Goal: Task Accomplishment & Management: Use online tool/utility

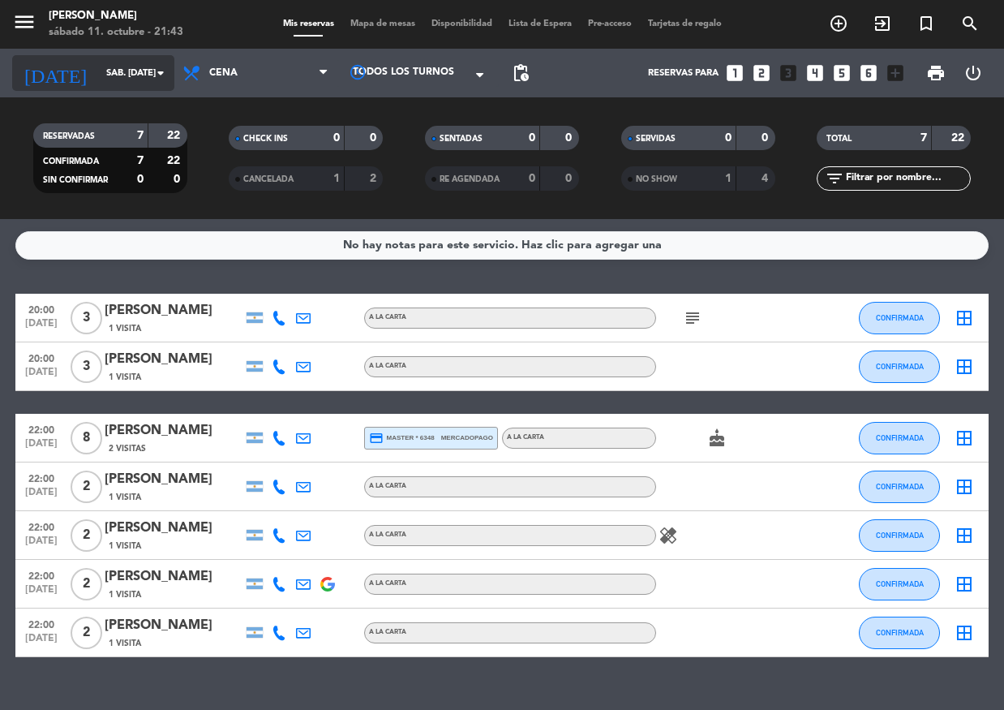
drag, startPoint x: 86, startPoint y: 45, endPoint x: 95, endPoint y: 58, distance: 16.4
click at [86, 45] on div "menu Yujin Sushibar sábado 11. octubre - 21:43 Mis reservas Mapa de mesas Dispo…" at bounding box center [502, 24] width 1004 height 49
click at [96, 62] on div "[DATE] sáb. [DATE] arrow_drop_down" at bounding box center [93, 73] width 162 height 36
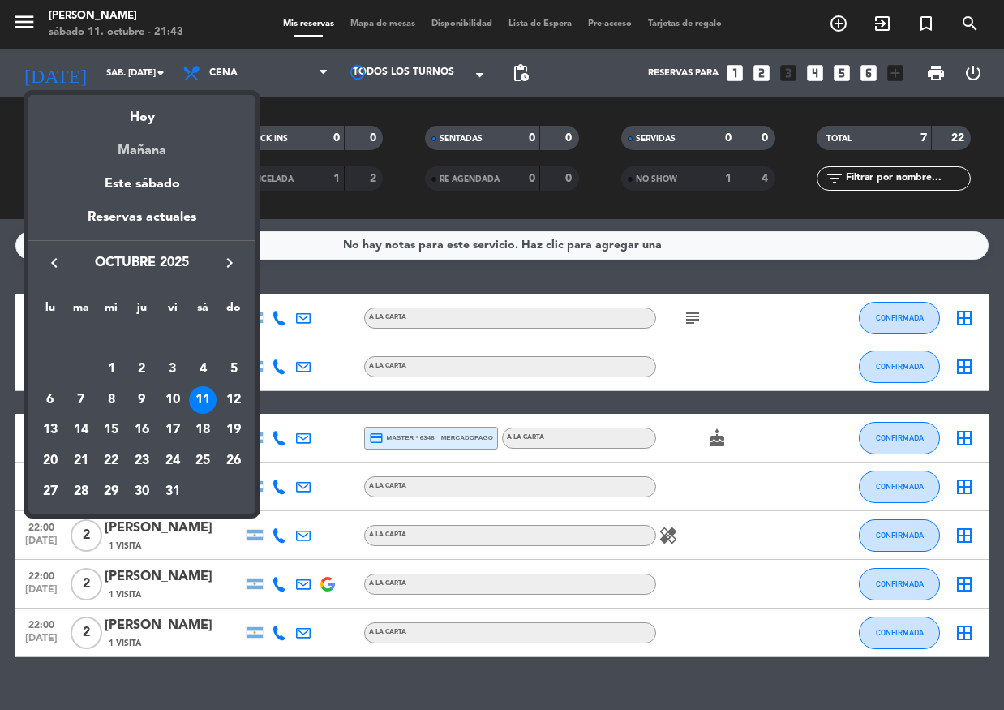
click at [135, 142] on div "Mañana" at bounding box center [141, 144] width 227 height 33
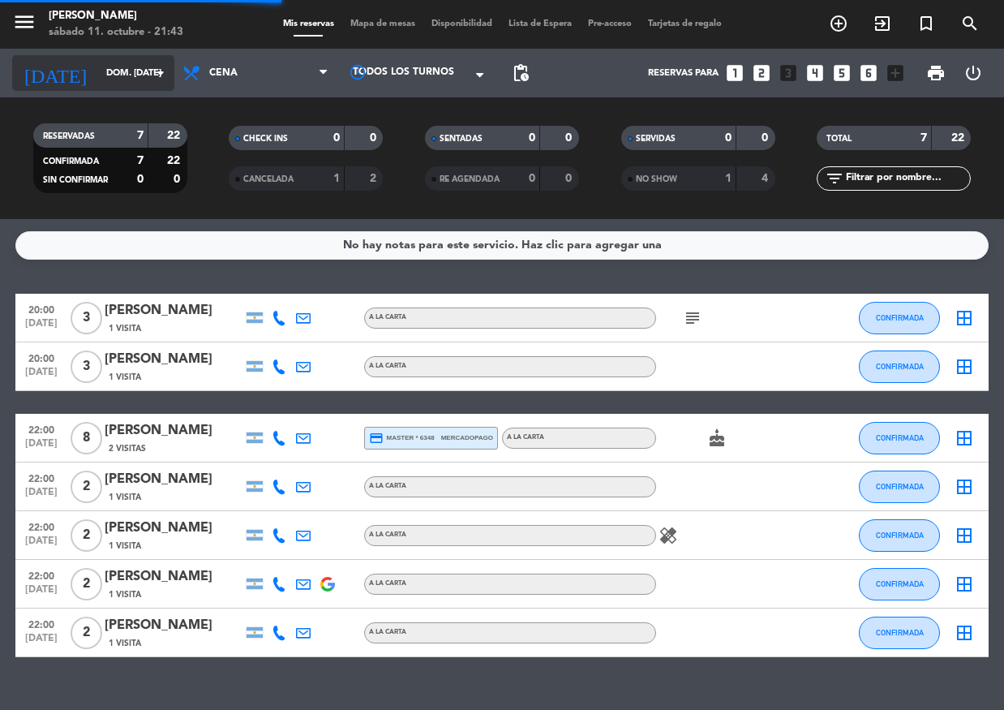
click at [114, 58] on div "[DATE] dom. [DATE] arrow_drop_down" at bounding box center [93, 73] width 162 height 36
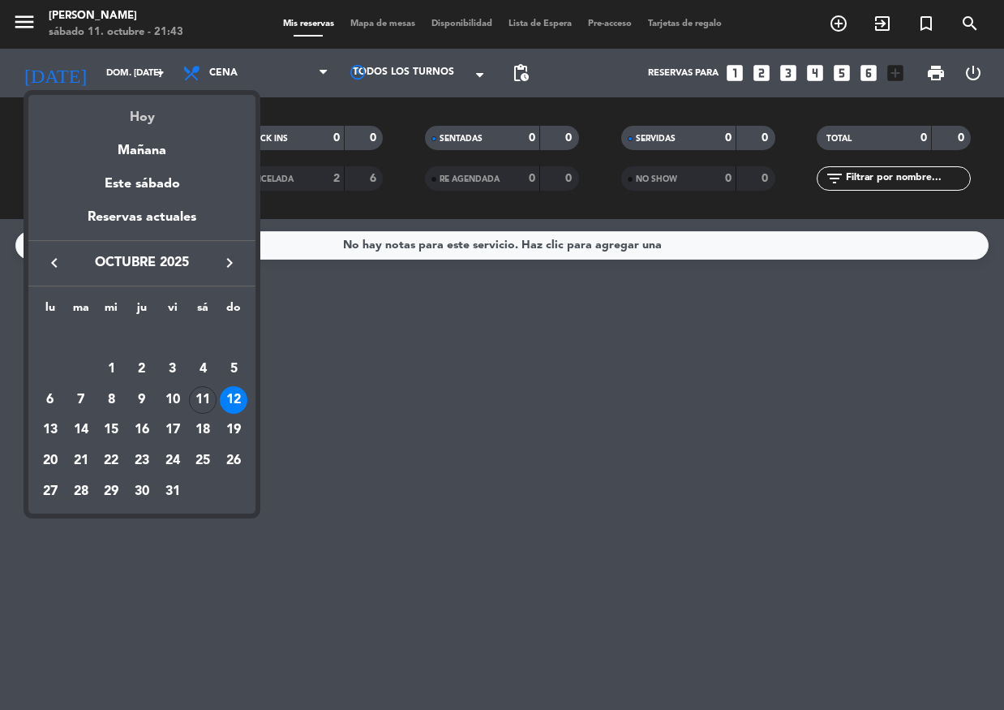
click at [140, 108] on div "Hoy" at bounding box center [141, 111] width 227 height 33
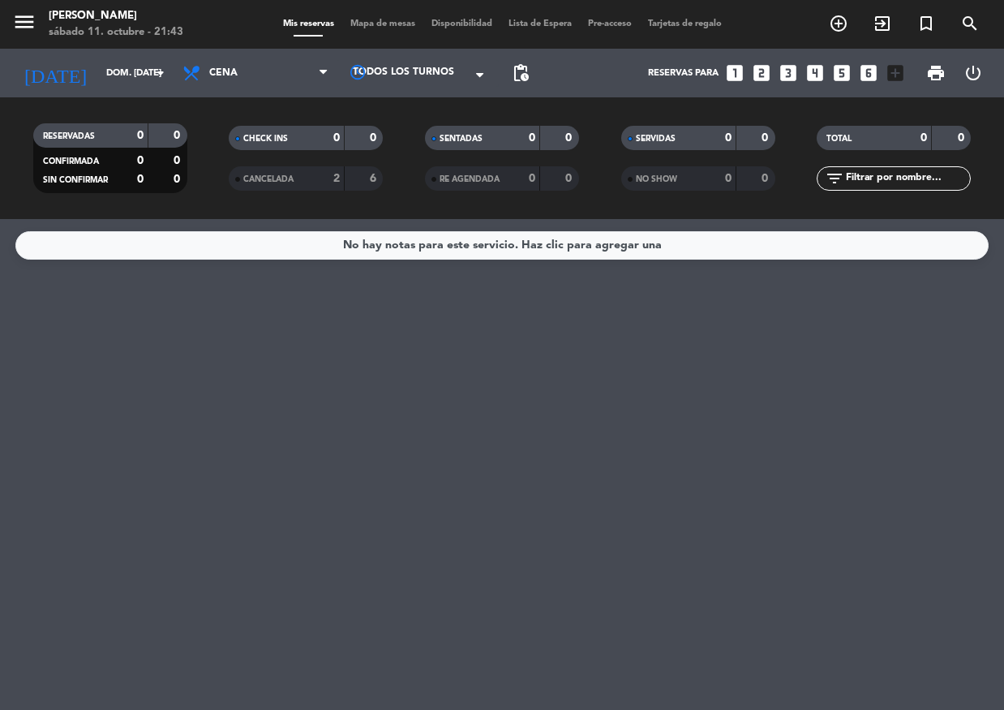
type input "sáb. [DATE]"
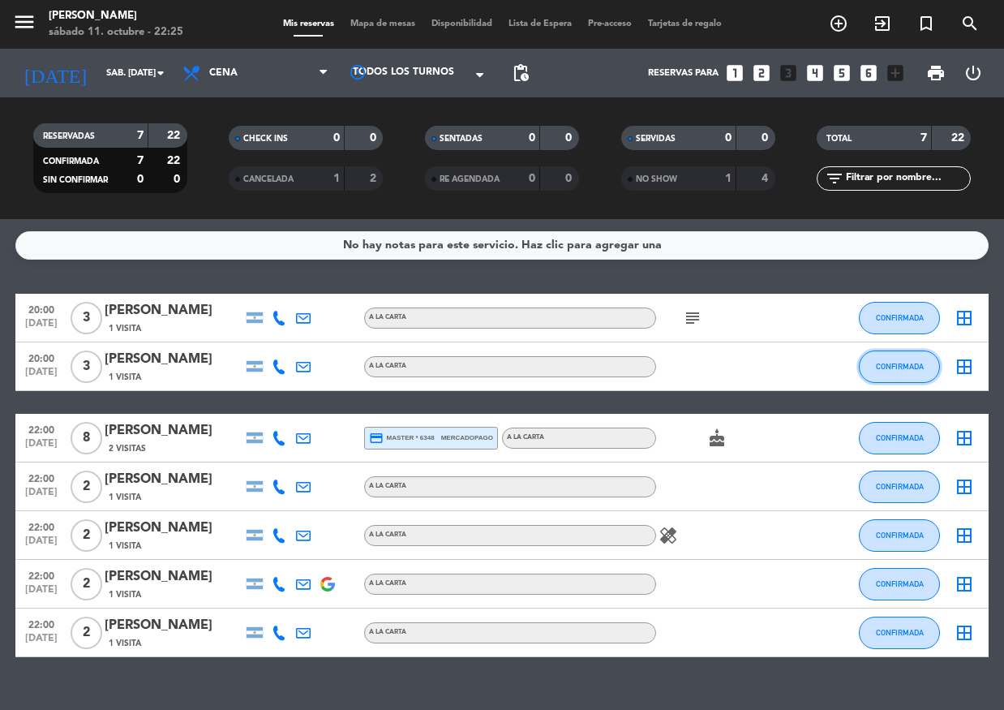
click at [887, 359] on button "CONFIRMADA" at bounding box center [899, 366] width 81 height 32
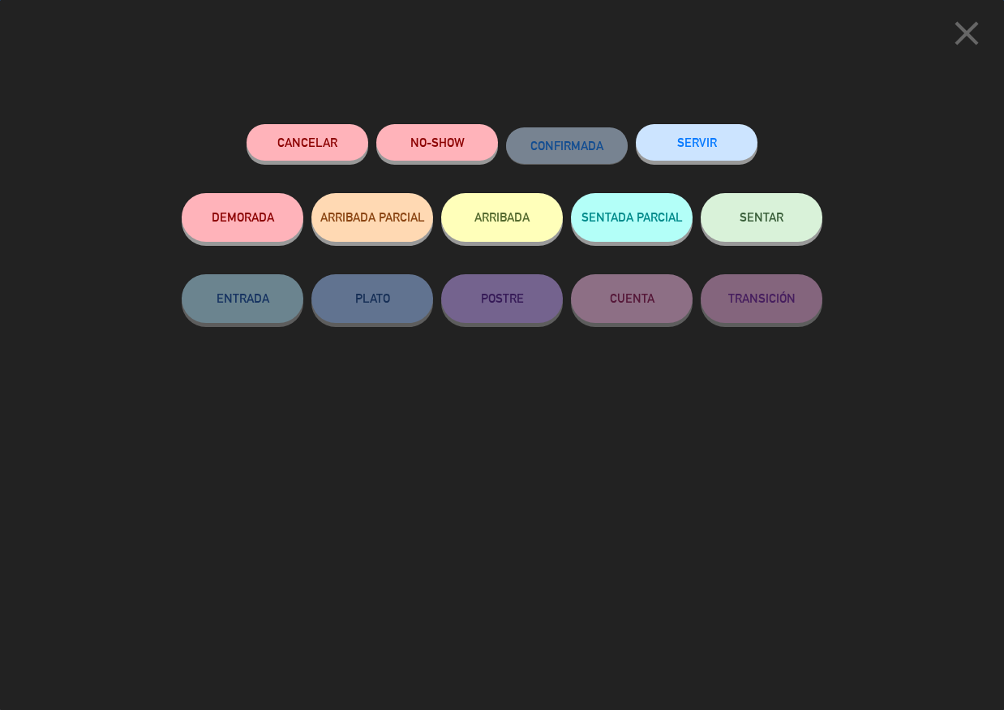
click at [681, 148] on button "SERVIR" at bounding box center [697, 142] width 122 height 37
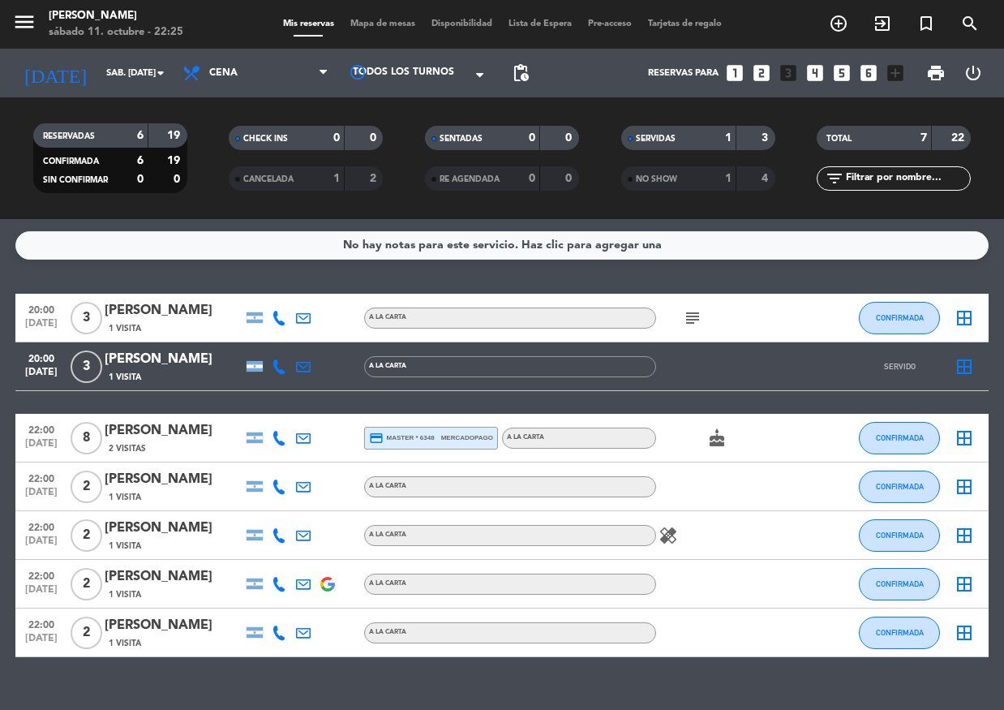
click at [359, 20] on span "Mapa de mesas" at bounding box center [382, 23] width 81 height 9
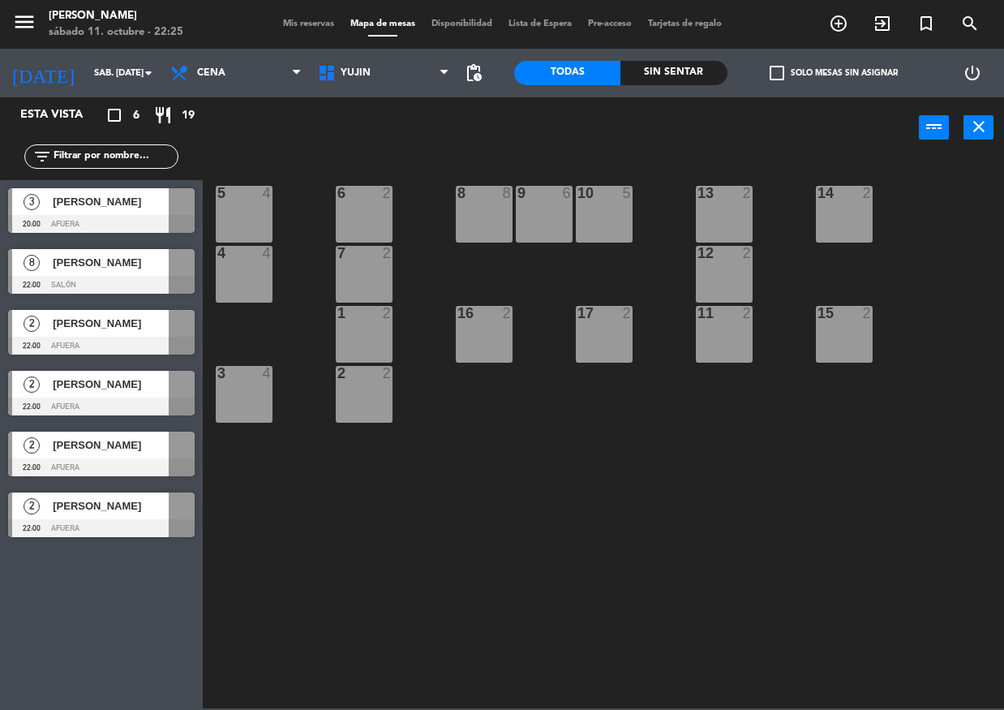
click at [155, 202] on span "[PERSON_NAME]" at bounding box center [111, 201] width 116 height 17
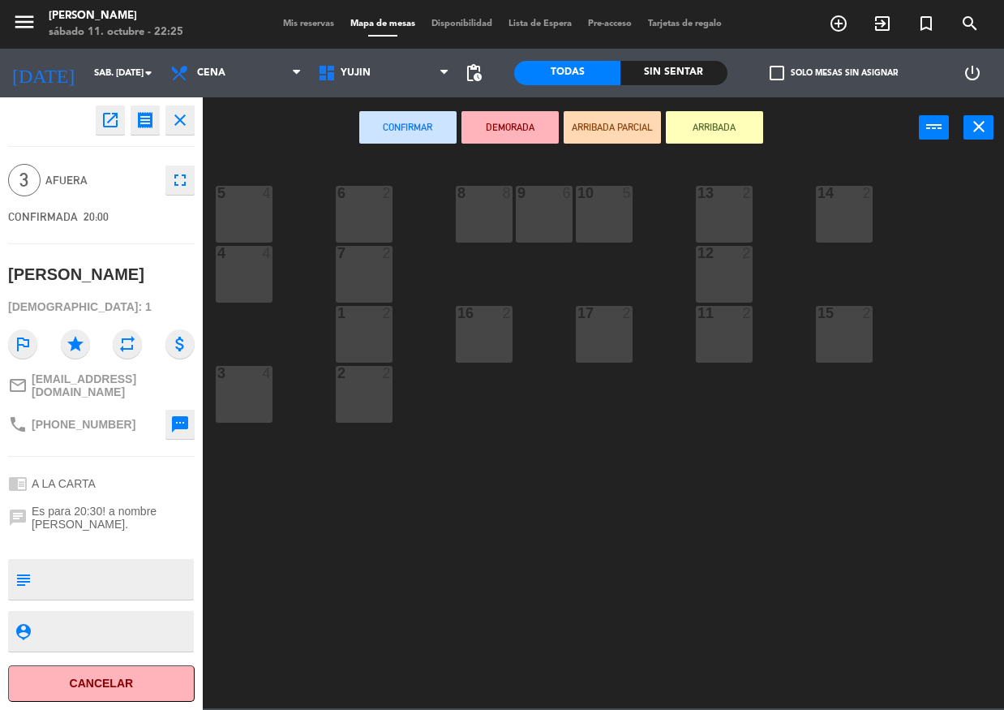
click at [242, 395] on div "3 4" at bounding box center [244, 394] width 57 height 57
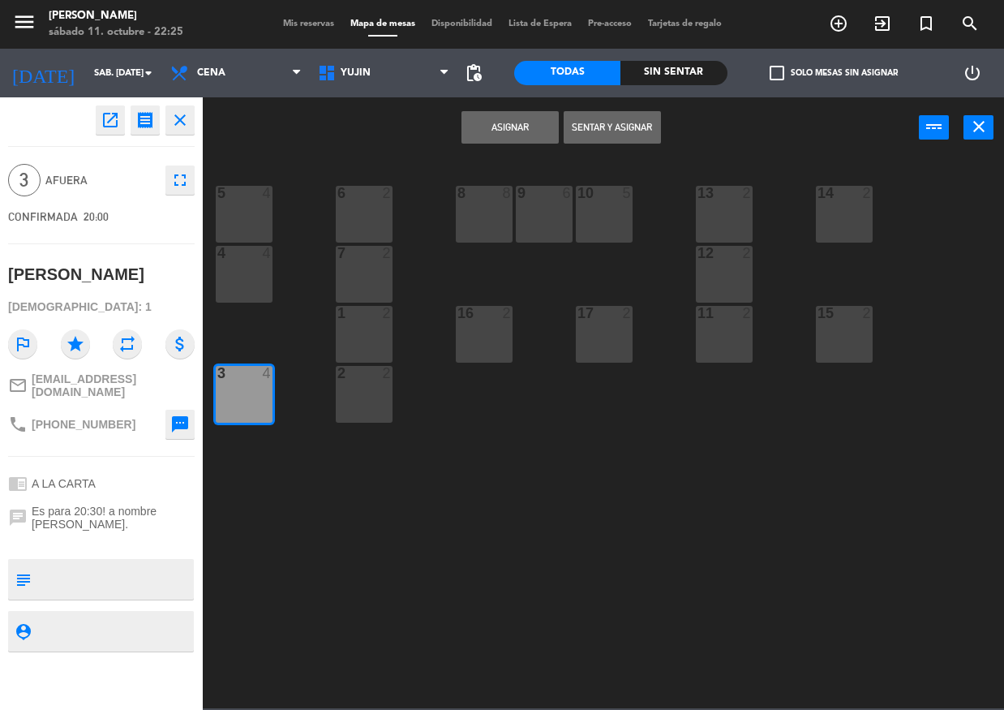
click at [540, 128] on button "Asignar" at bounding box center [510, 127] width 97 height 32
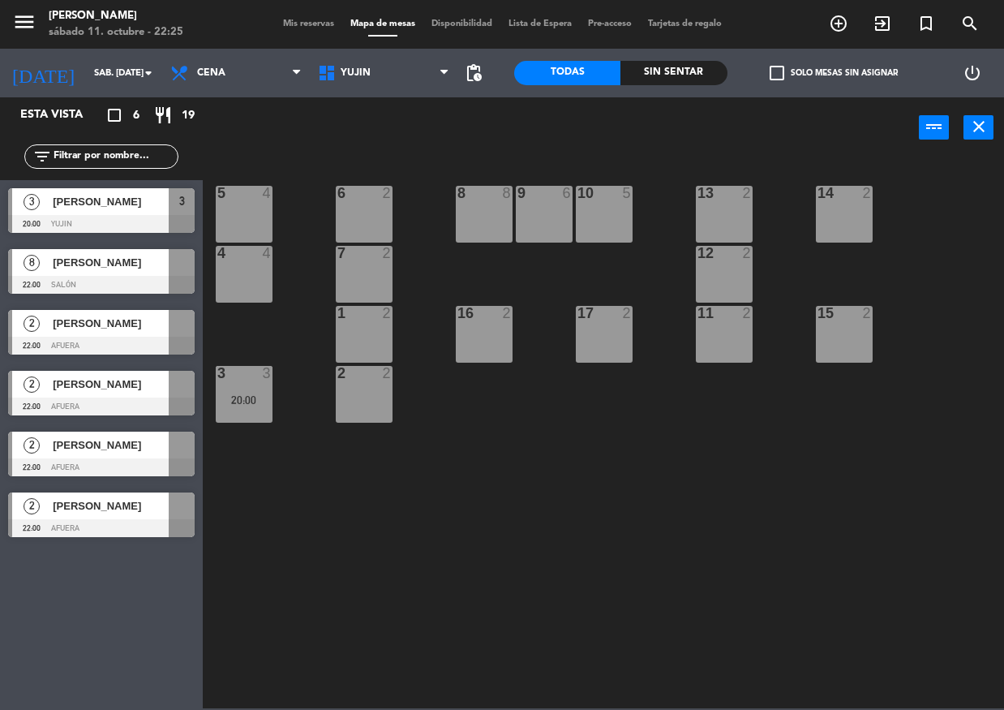
click at [128, 277] on div at bounding box center [101, 285] width 187 height 18
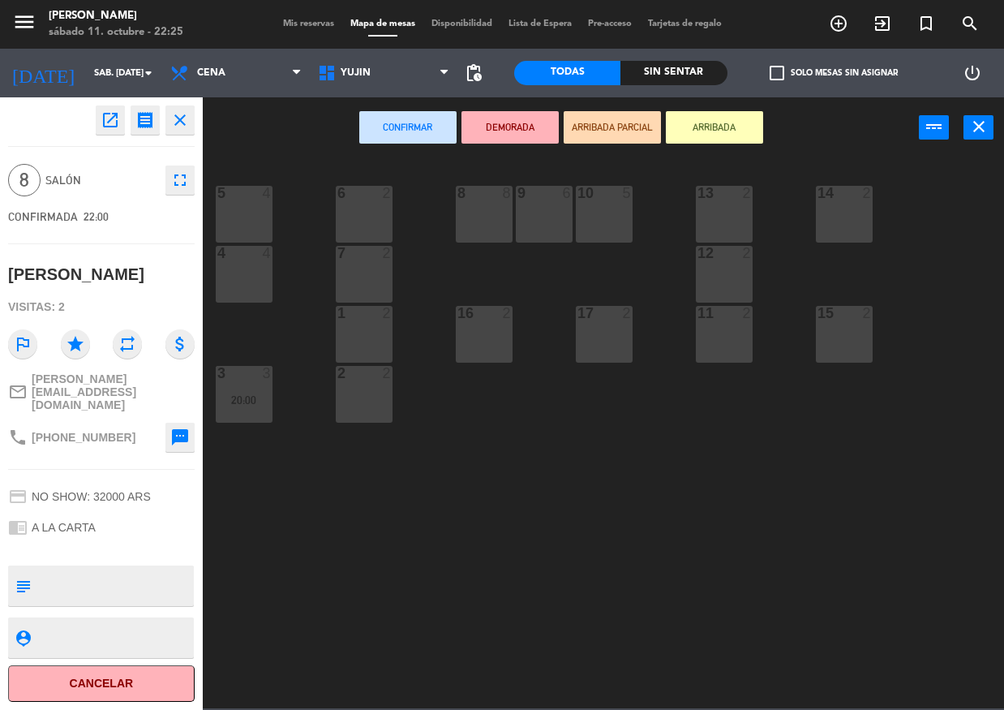
drag, startPoint x: 465, startPoint y: 230, endPoint x: 495, endPoint y: 188, distance: 51.8
click at [466, 224] on div "8 8" at bounding box center [484, 214] width 57 height 57
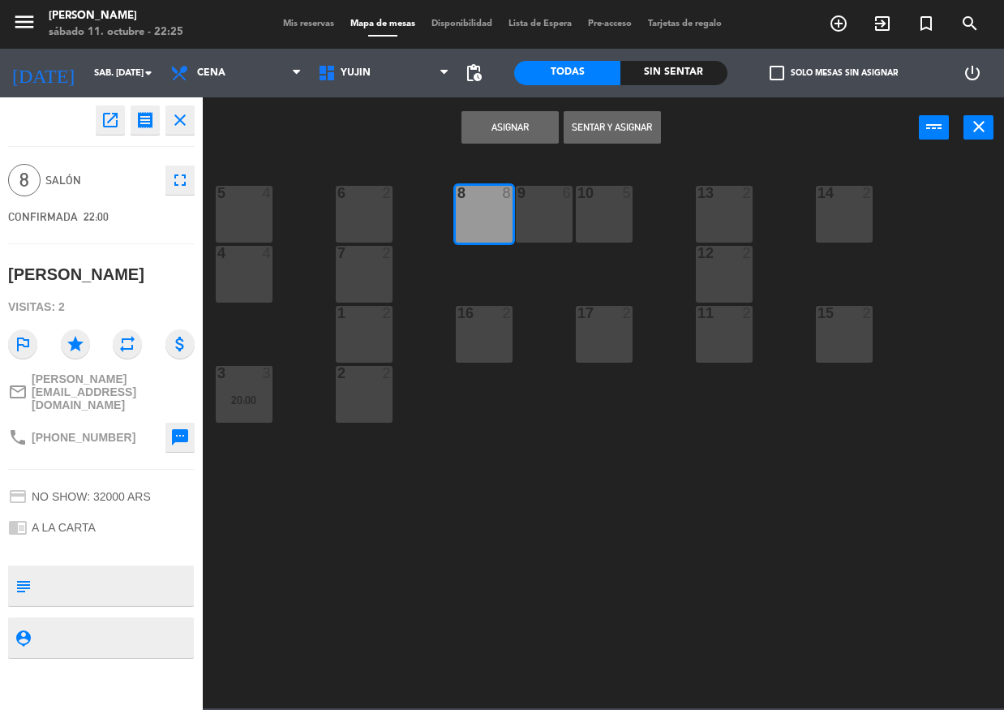
click at [501, 108] on div "Asignar Sentar y Asignar power_input close" at bounding box center [561, 128] width 716 height 62
click at [502, 126] on button "Asignar" at bounding box center [510, 127] width 97 height 32
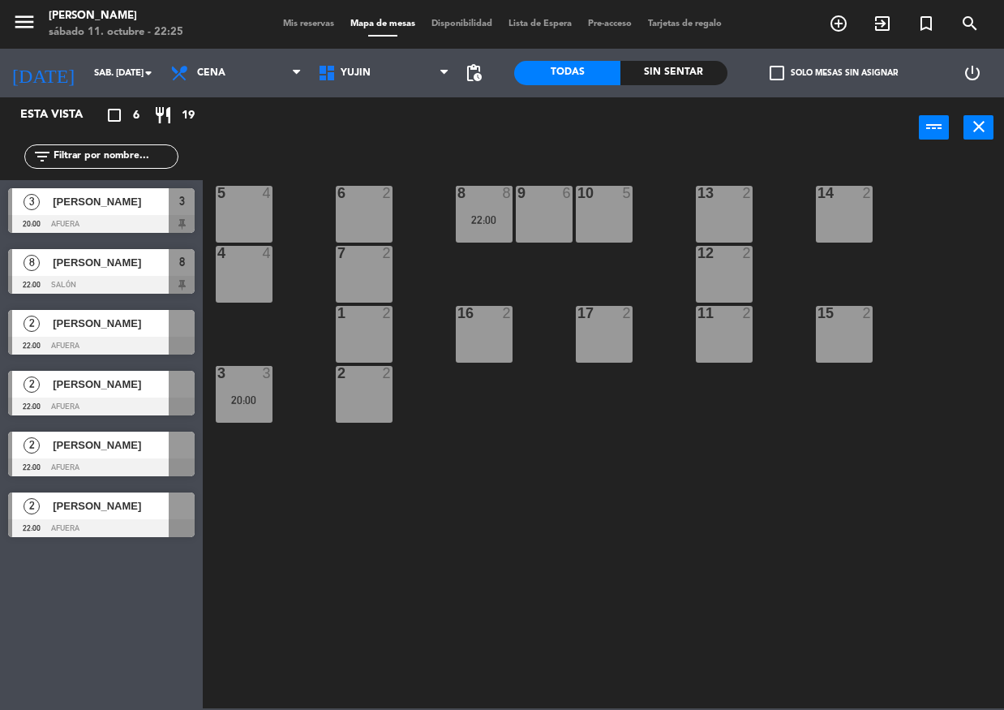
click at [134, 333] on div "2 [PERSON_NAME] 22:00 Afuera" at bounding box center [101, 332] width 203 height 61
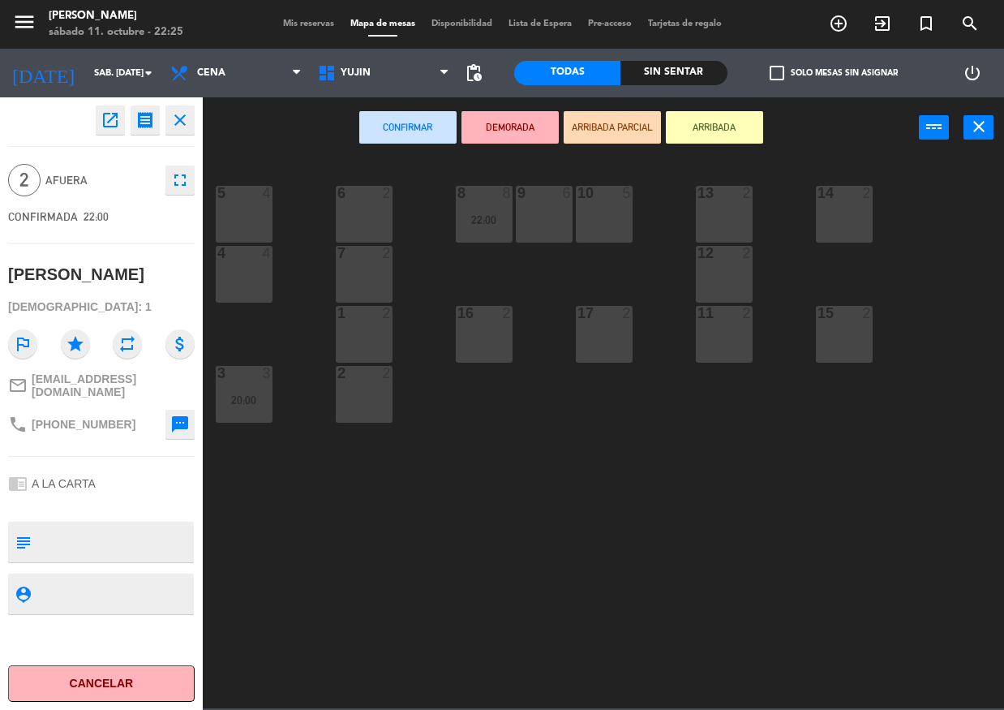
drag, startPoint x: 380, startPoint y: 343, endPoint x: 438, endPoint y: 187, distance: 166.1
click at [381, 311] on div "1 2" at bounding box center [364, 334] width 57 height 57
drag, startPoint x: 366, startPoint y: 324, endPoint x: 468, endPoint y: 204, distance: 157.7
click at [366, 321] on div "1 2" at bounding box center [364, 334] width 57 height 57
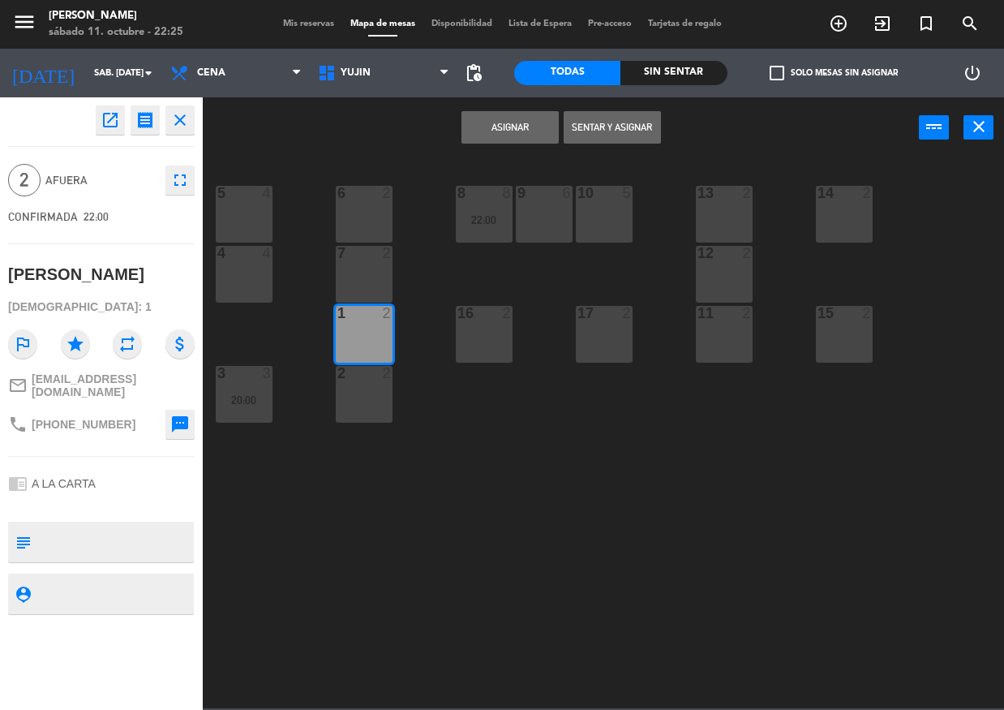
click at [500, 121] on button "Asignar" at bounding box center [510, 127] width 97 height 32
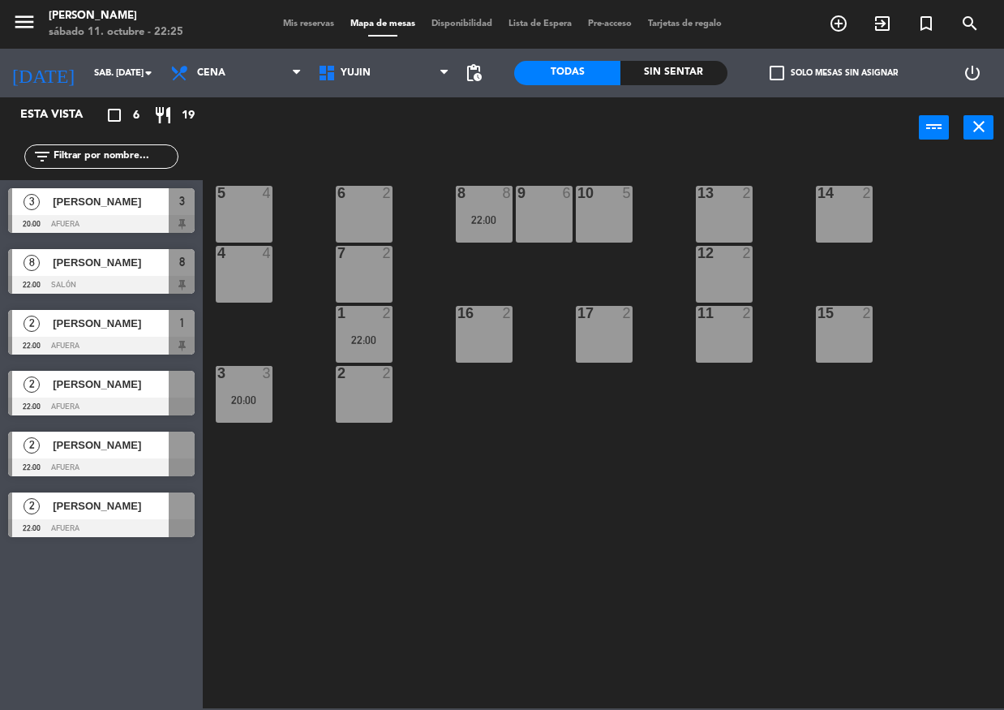
click at [110, 393] on div "[PERSON_NAME]" at bounding box center [110, 384] width 118 height 27
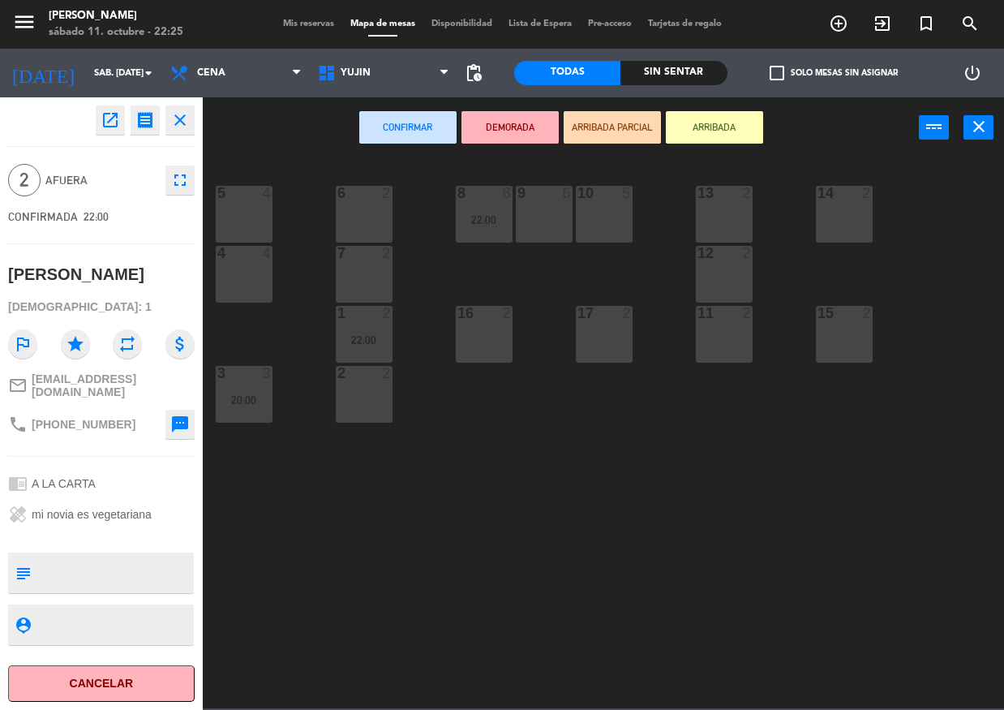
click at [845, 220] on div "14 2" at bounding box center [844, 214] width 57 height 57
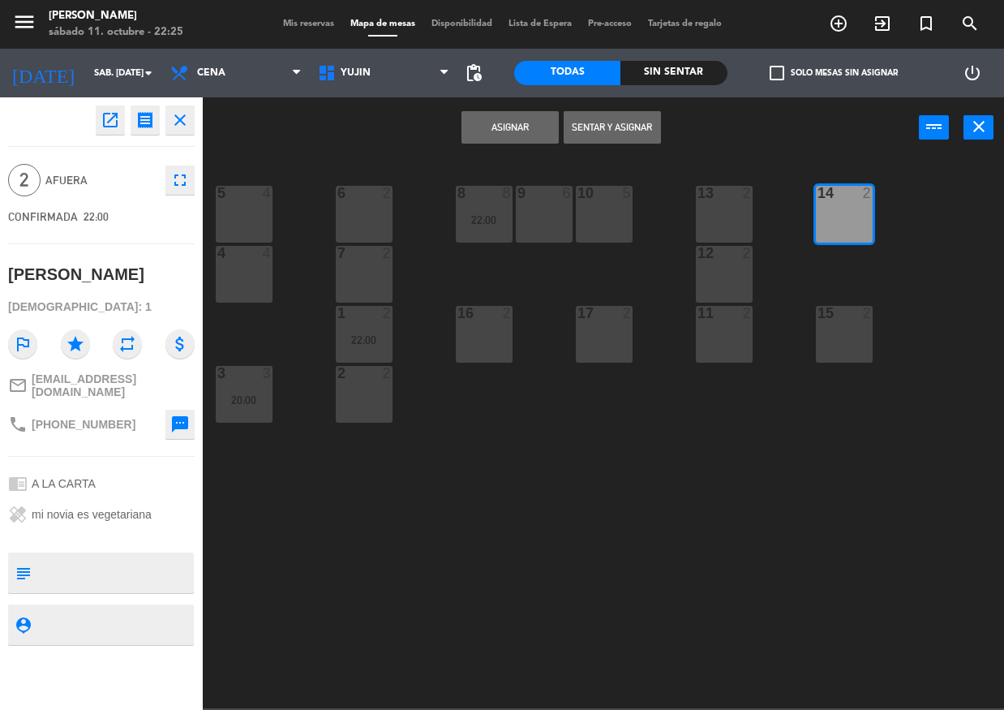
click at [524, 113] on button "Asignar" at bounding box center [510, 127] width 97 height 32
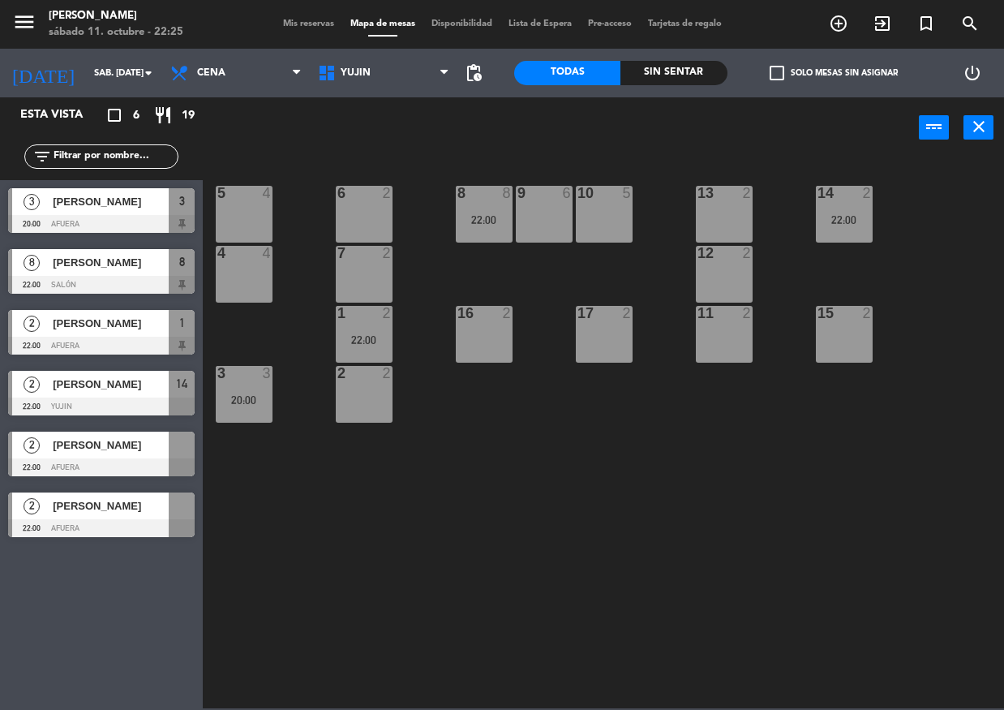
click at [123, 446] on span "[PERSON_NAME]" at bounding box center [111, 444] width 116 height 17
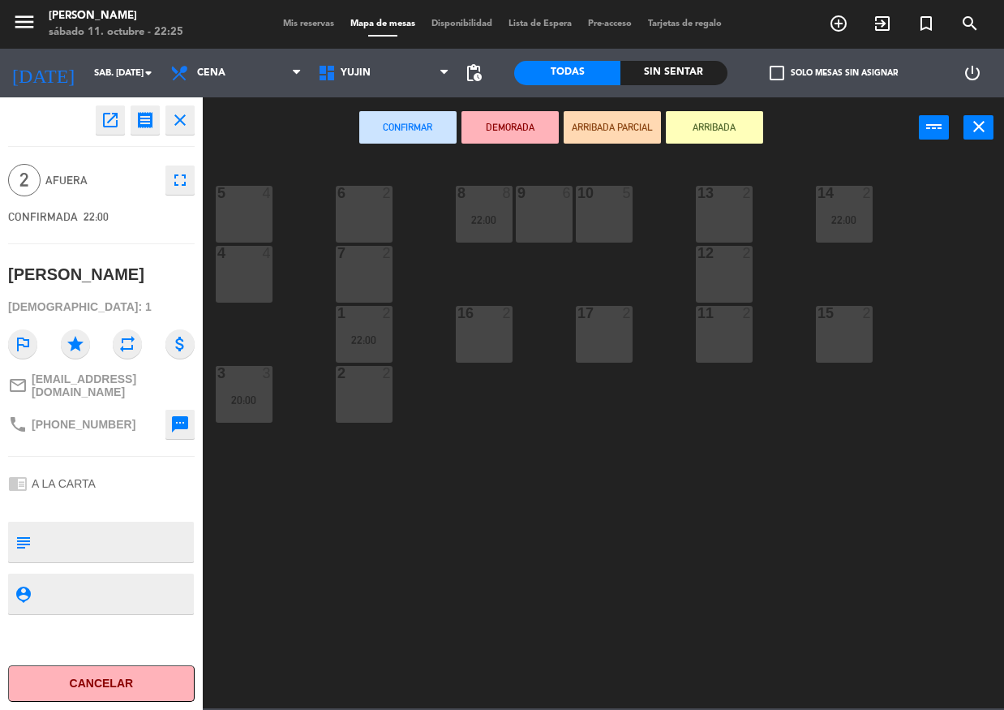
click at [368, 280] on div "7 2" at bounding box center [364, 274] width 57 height 57
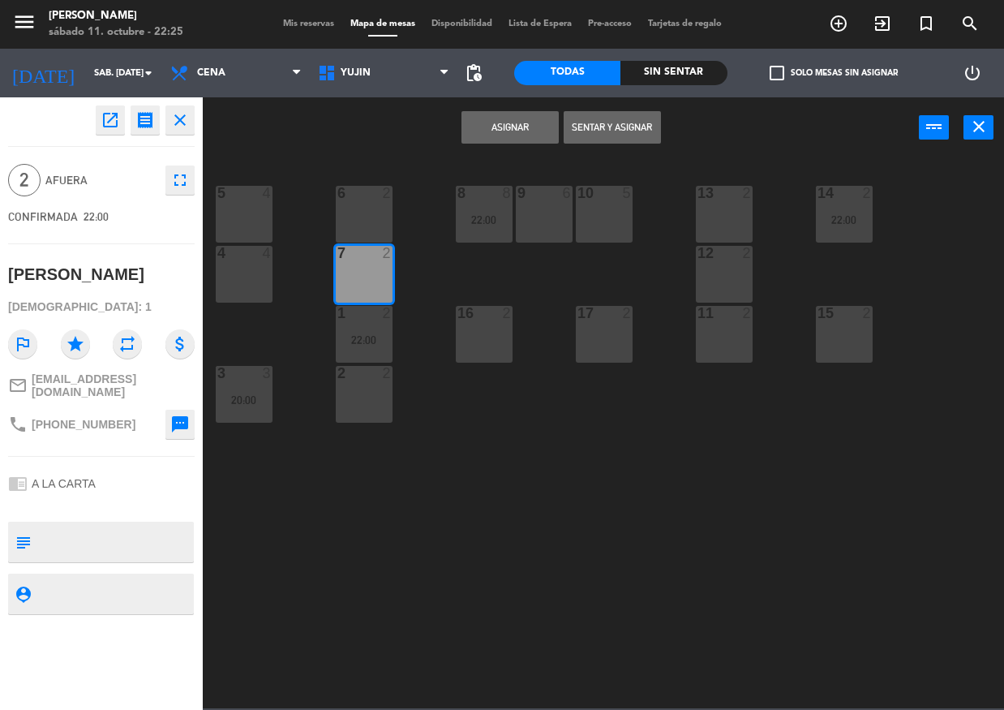
click at [515, 124] on button "Asignar" at bounding box center [510, 127] width 97 height 32
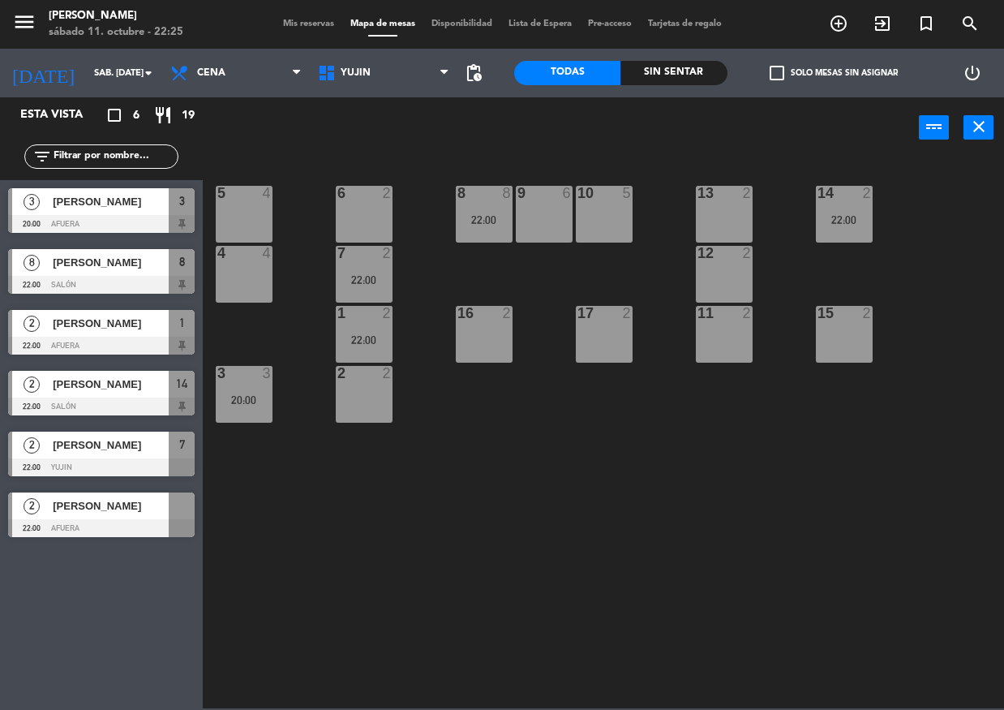
click at [90, 521] on div at bounding box center [101, 528] width 187 height 18
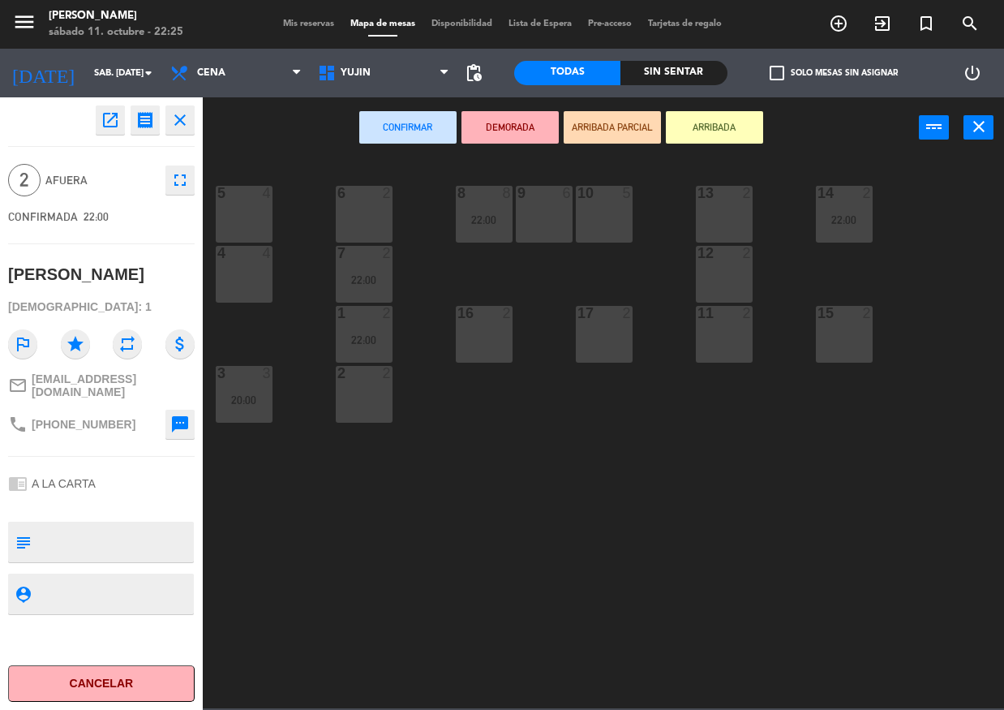
drag, startPoint x: 603, startPoint y: 335, endPoint x: 600, endPoint y: 327, distance: 8.5
click at [603, 332] on div "17 2" at bounding box center [604, 334] width 57 height 57
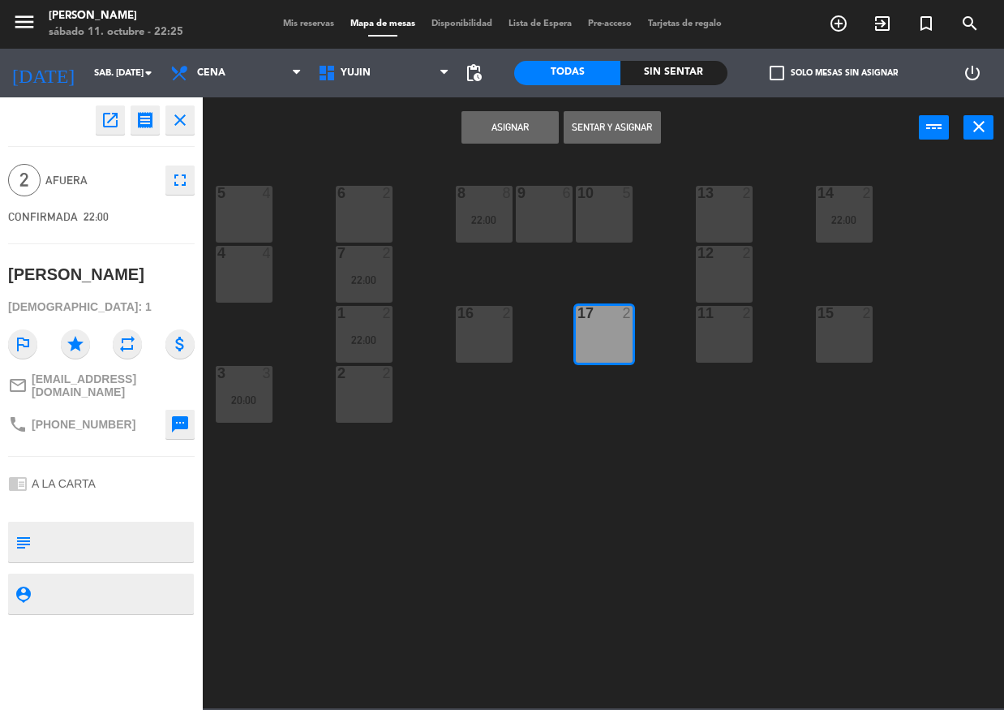
click at [509, 125] on button "Asignar" at bounding box center [510, 127] width 97 height 32
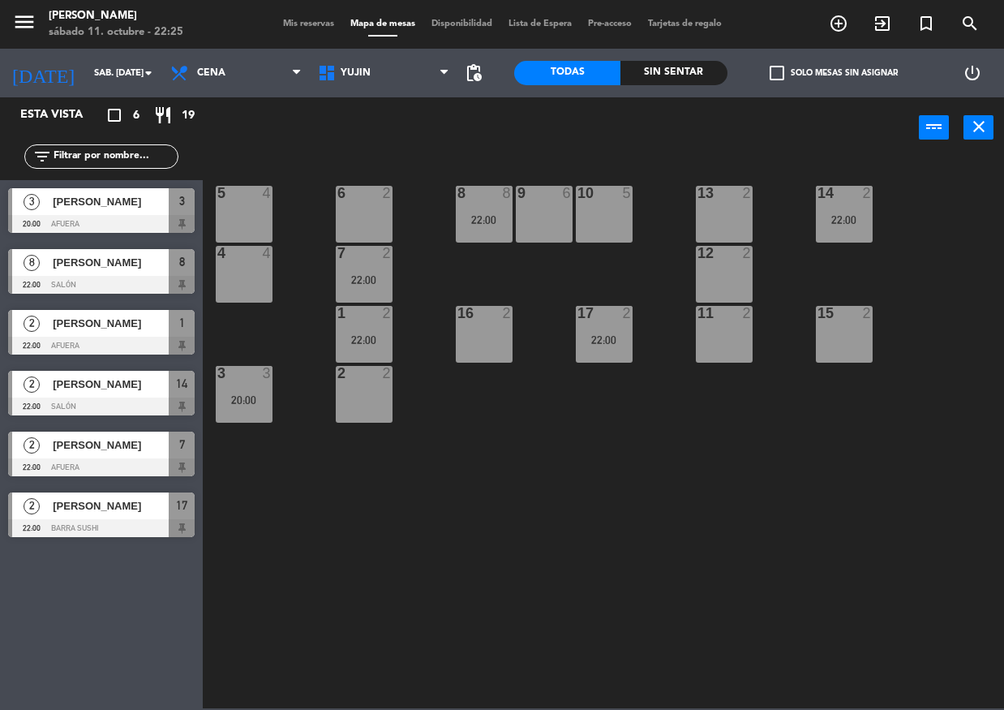
click at [513, 410] on div "5 4 6 2 8 8 22:00 9 6 10 5 13 2 14 2 22:00 4 4 7 2 22:00 12 2 1 2 22:00 16 2 17…" at bounding box center [609, 433] width 792 height 552
click at [320, 21] on span "Mis reservas" at bounding box center [308, 23] width 67 height 9
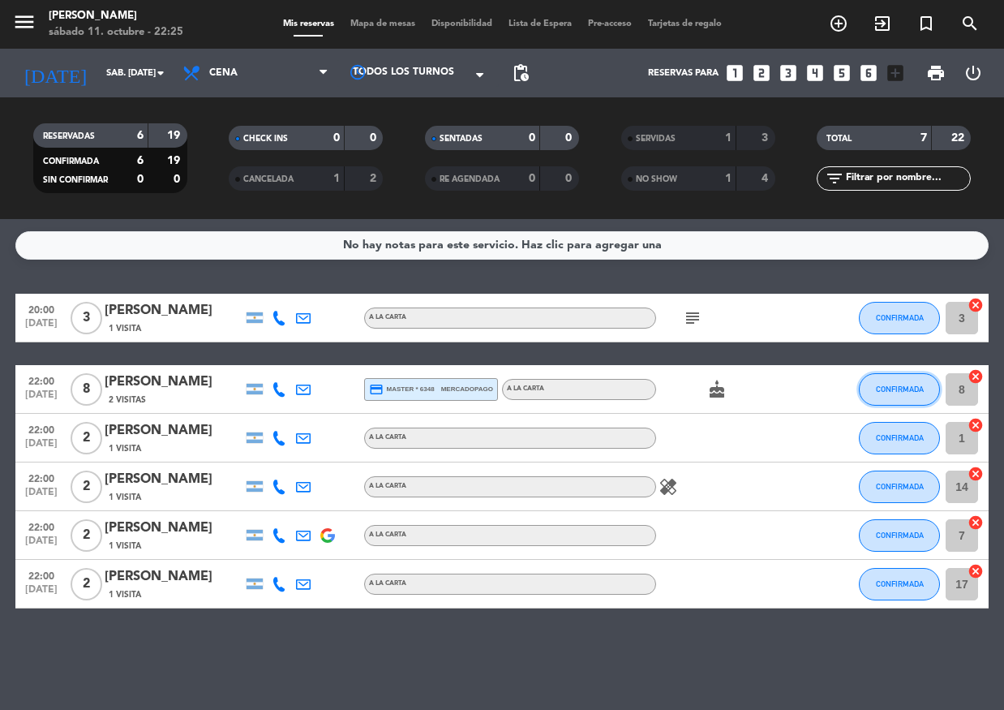
click at [907, 388] on span "CONFIRMADA" at bounding box center [900, 389] width 48 height 9
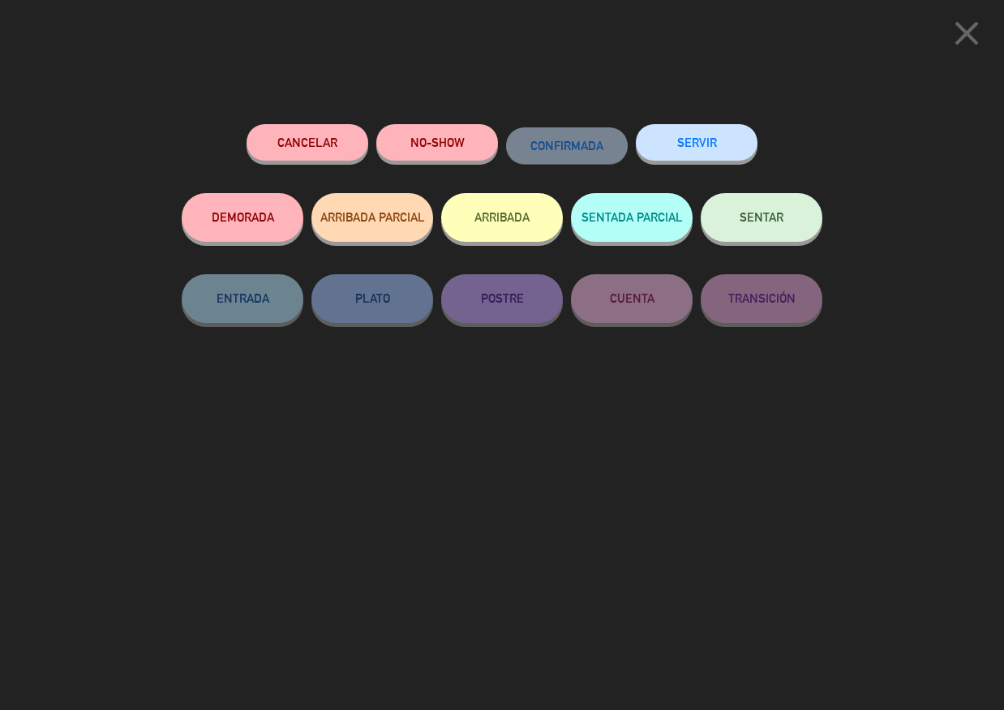
click at [770, 230] on button "SENTAR" at bounding box center [762, 217] width 122 height 49
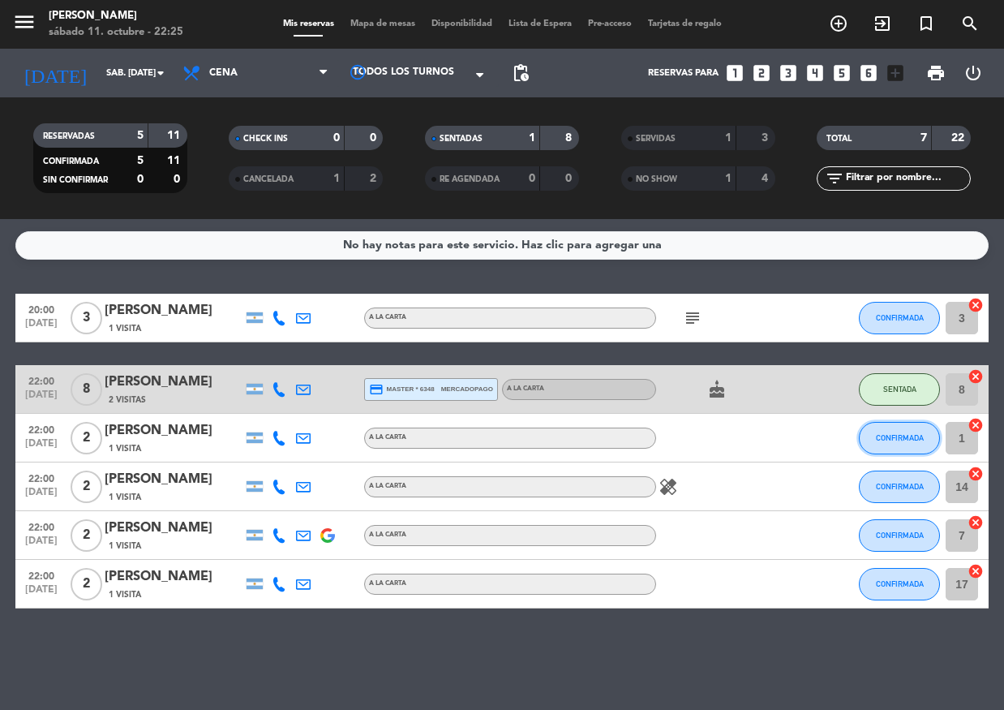
click at [901, 436] on span "CONFIRMADA" at bounding box center [900, 437] width 48 height 9
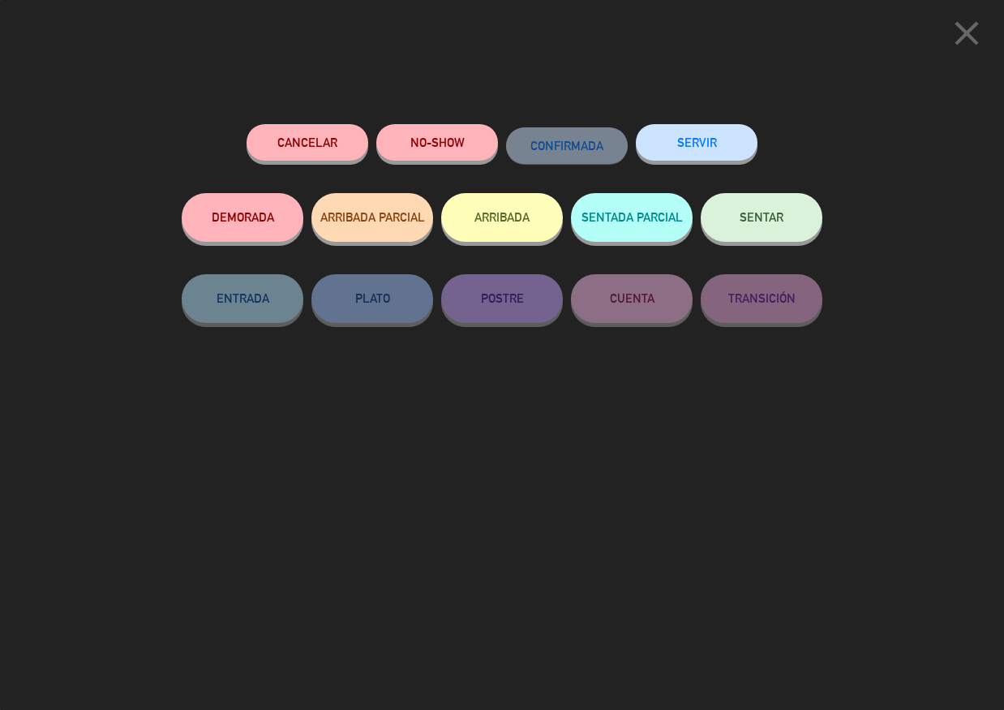
click at [795, 229] on button "SENTAR" at bounding box center [762, 217] width 122 height 49
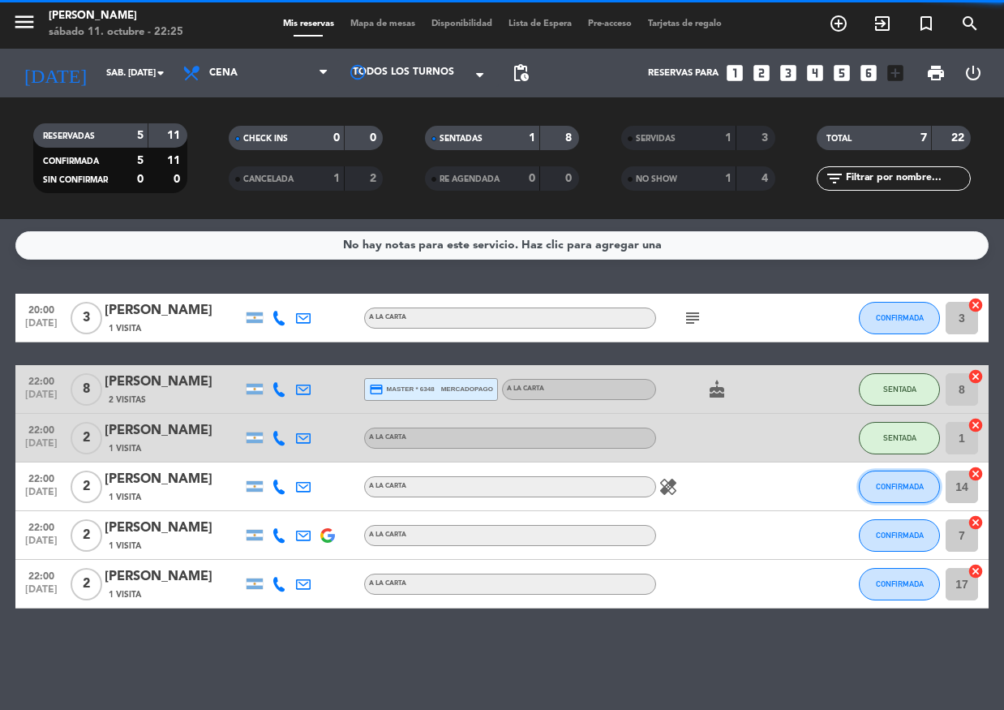
click at [913, 490] on span "CONFIRMADA" at bounding box center [900, 486] width 48 height 9
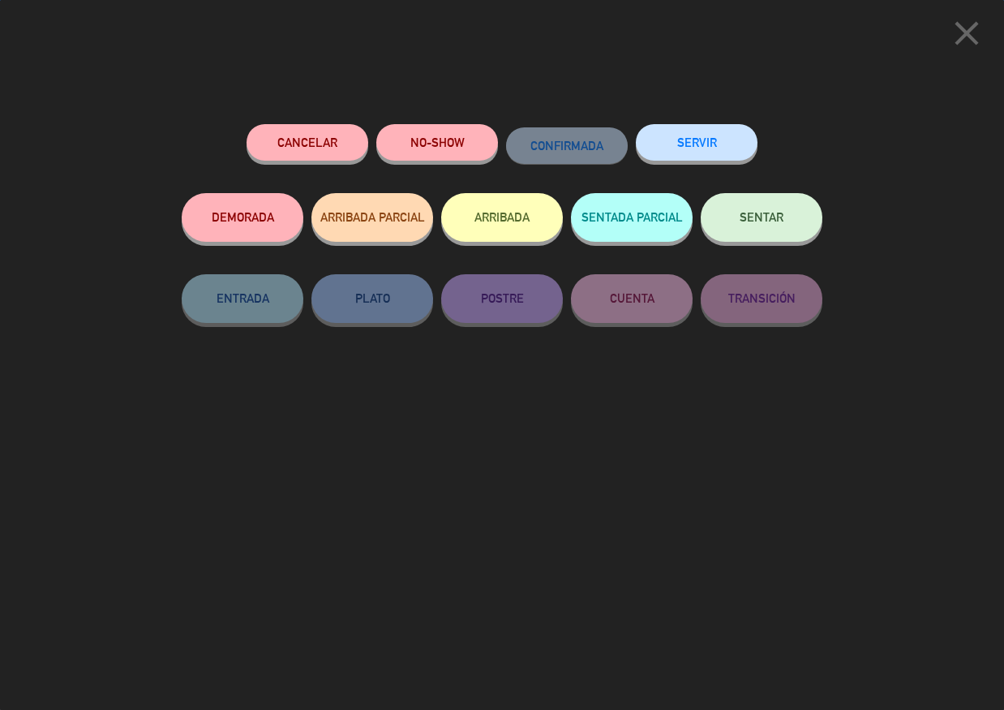
click at [753, 238] on button "SENTAR" at bounding box center [762, 217] width 122 height 49
click at [780, 226] on button "SENTAR" at bounding box center [762, 217] width 122 height 49
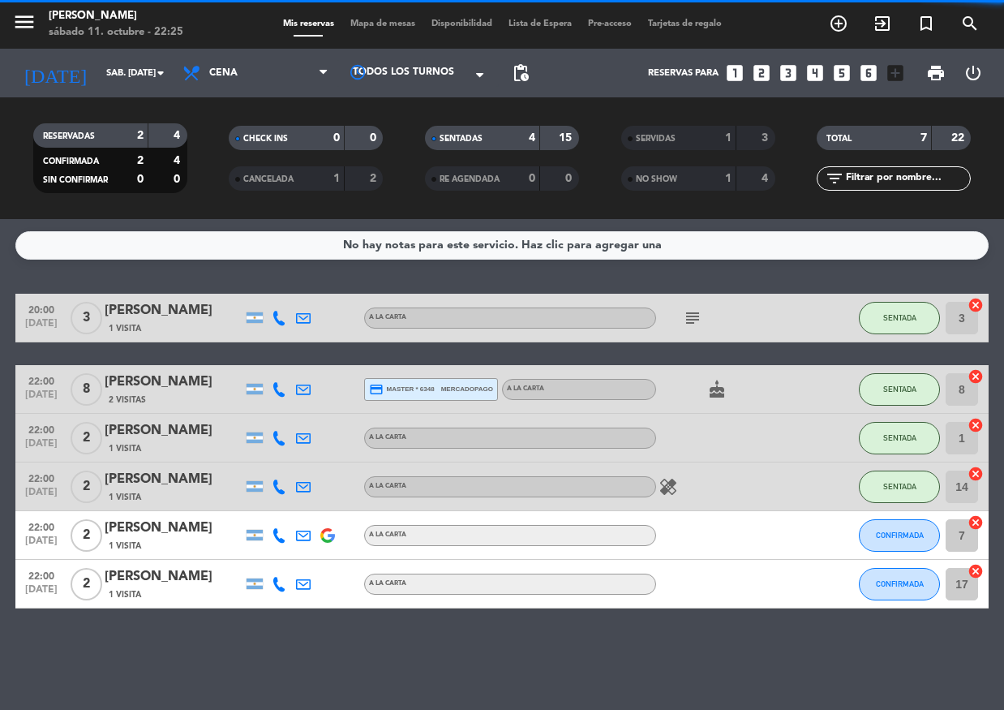
click at [910, 539] on span "CONFIRMADA" at bounding box center [900, 535] width 48 height 9
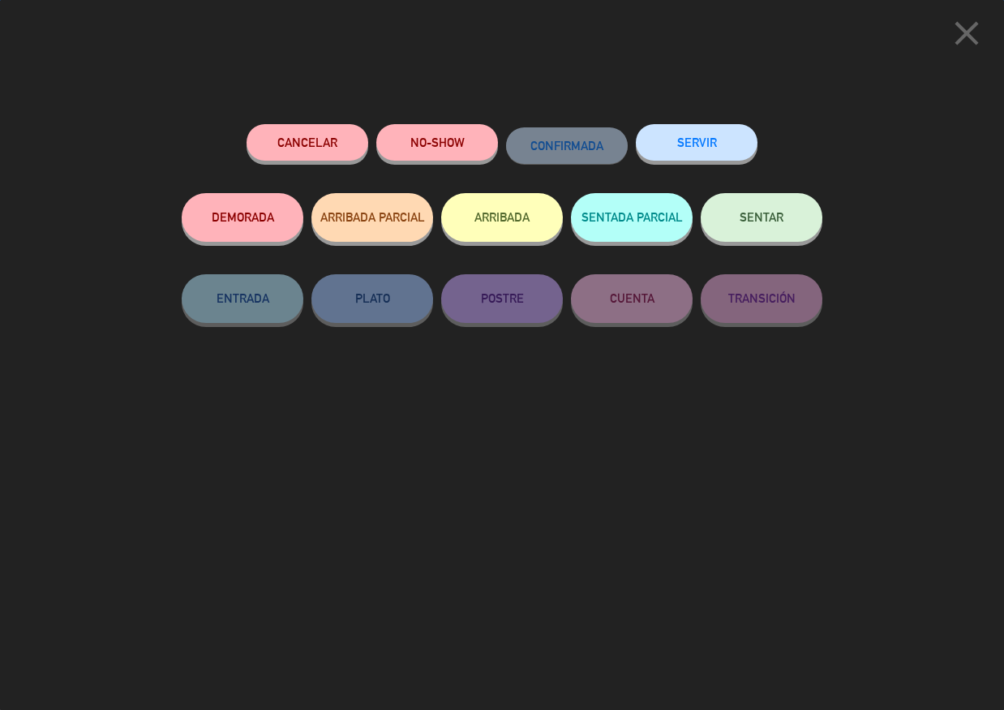
click at [759, 249] on div "SENTAR" at bounding box center [762, 233] width 122 height 81
click at [759, 236] on button "SENTAR" at bounding box center [762, 217] width 122 height 49
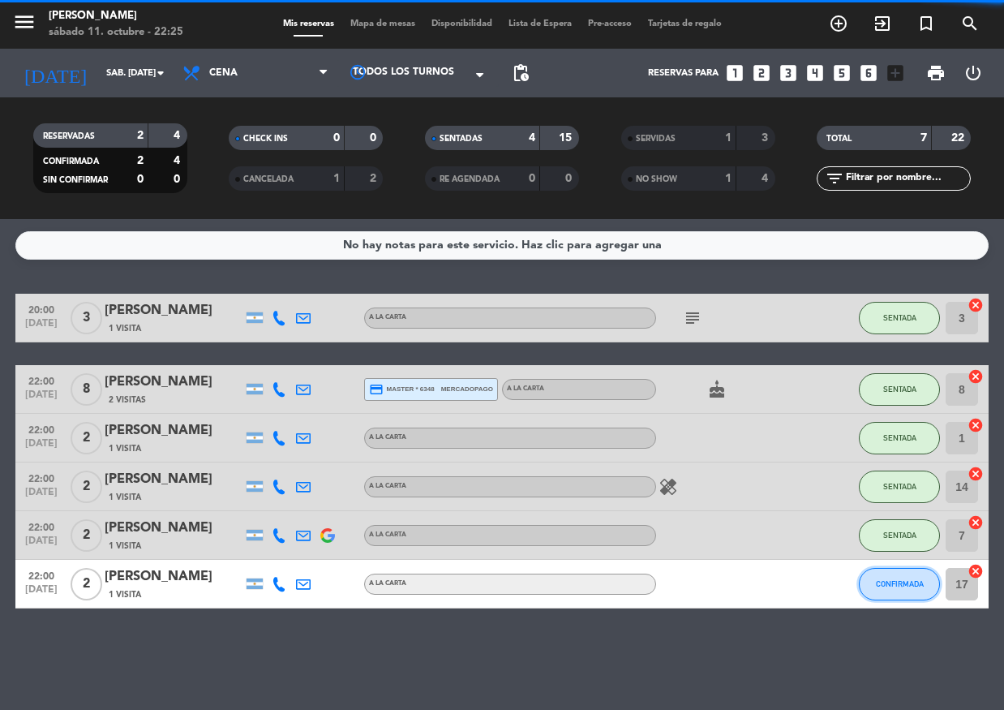
click at [900, 585] on span "CONFIRMADA" at bounding box center [900, 583] width 48 height 9
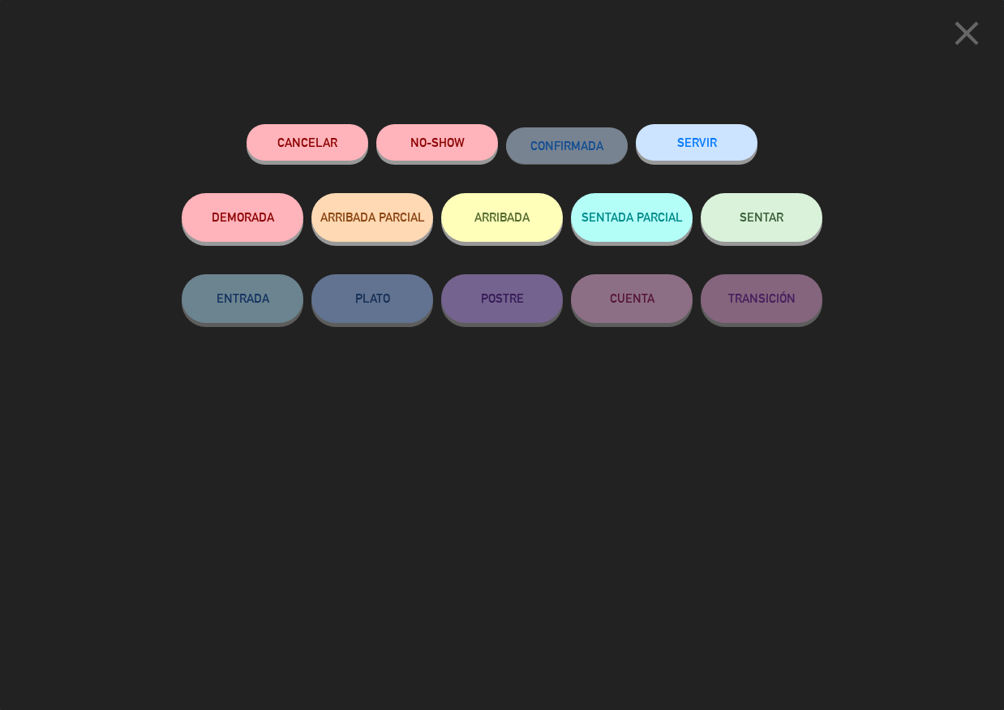
click at [757, 222] on span "SENTAR" at bounding box center [762, 217] width 44 height 14
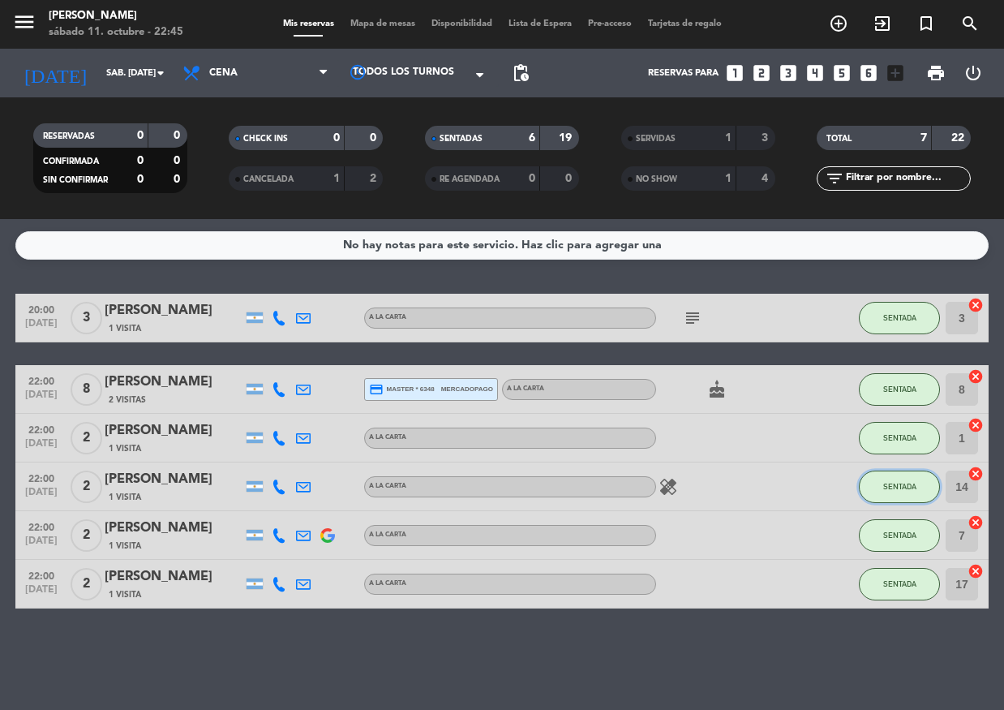
click at [901, 482] on span "SENTADA" at bounding box center [899, 486] width 33 height 9
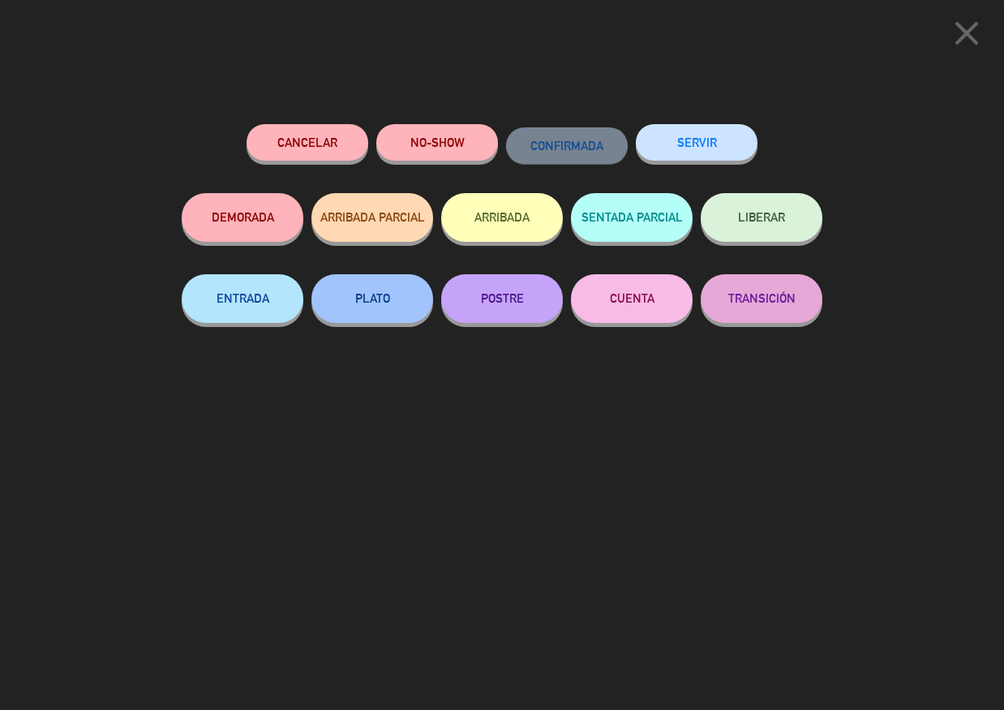
click at [713, 145] on button "SERVIR" at bounding box center [697, 142] width 122 height 37
